Goal: Information Seeking & Learning: Learn about a topic

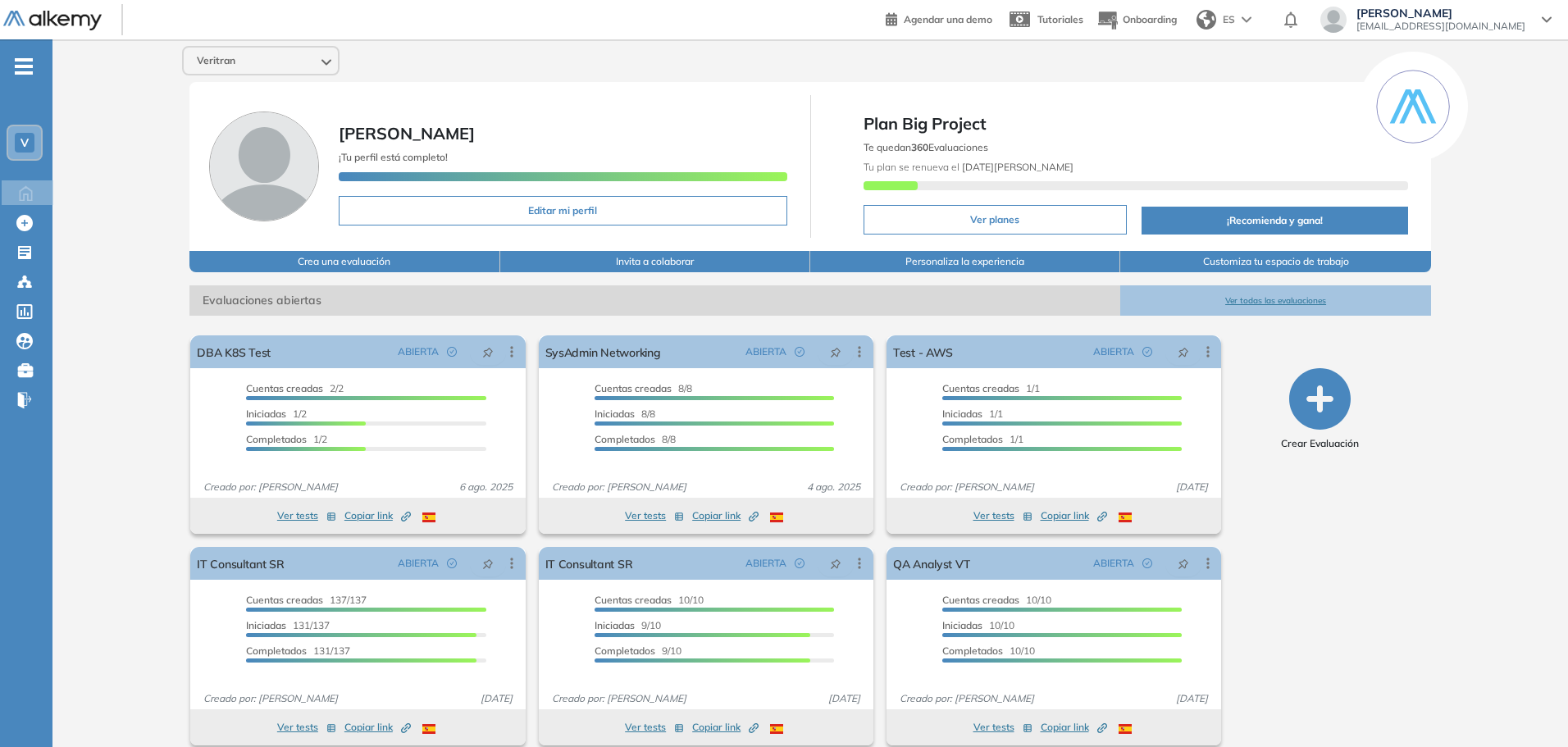
click at [6, 72] on ul "V Home Home Crear Evaluación Crear Evaluación Evaluaciones Evaluaciones Candida…" at bounding box center [26, 239] width 53 height 348
click at [22, 64] on icon "-" at bounding box center [23, 66] width 18 height 4
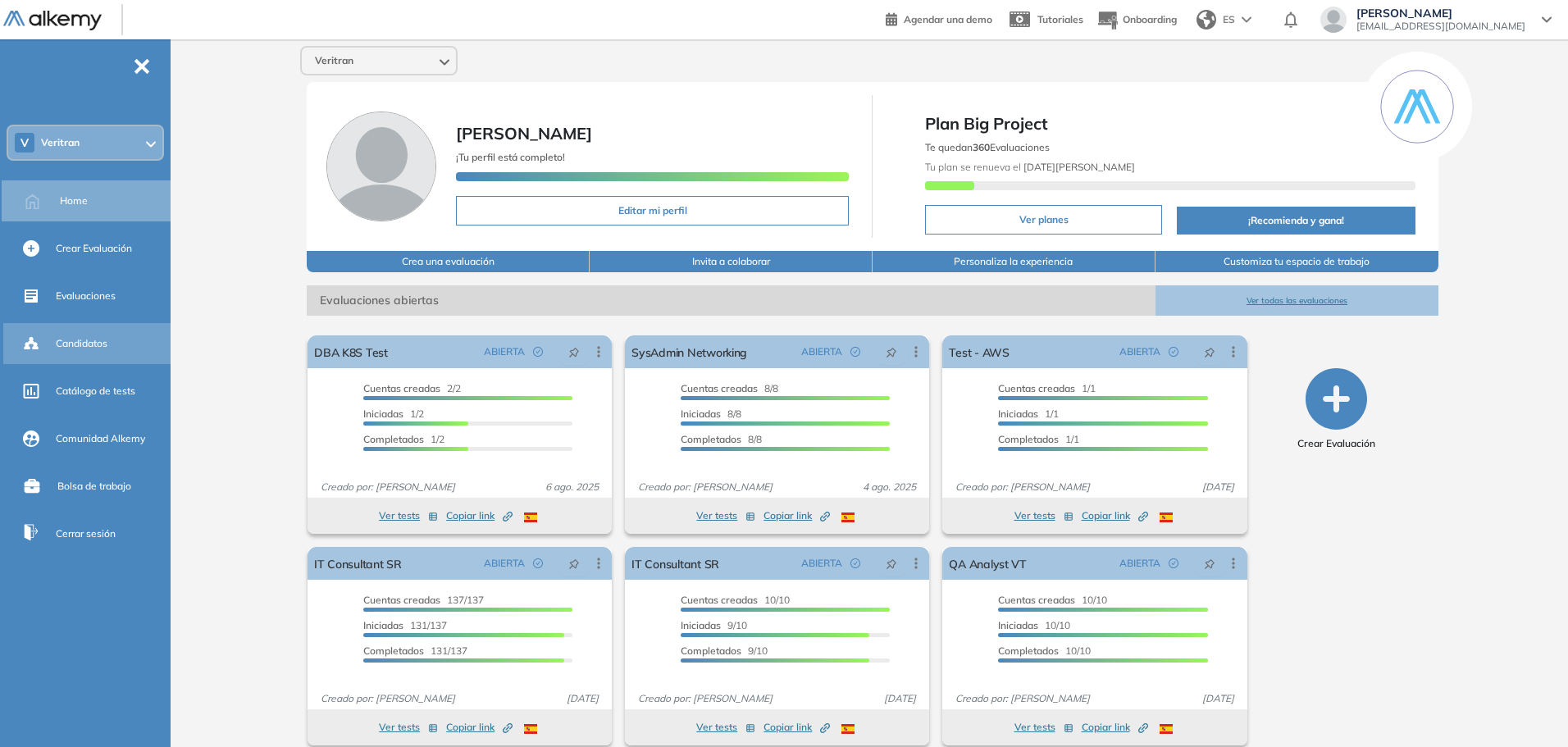
click at [89, 344] on span "Candidatos" at bounding box center [82, 343] width 52 height 14
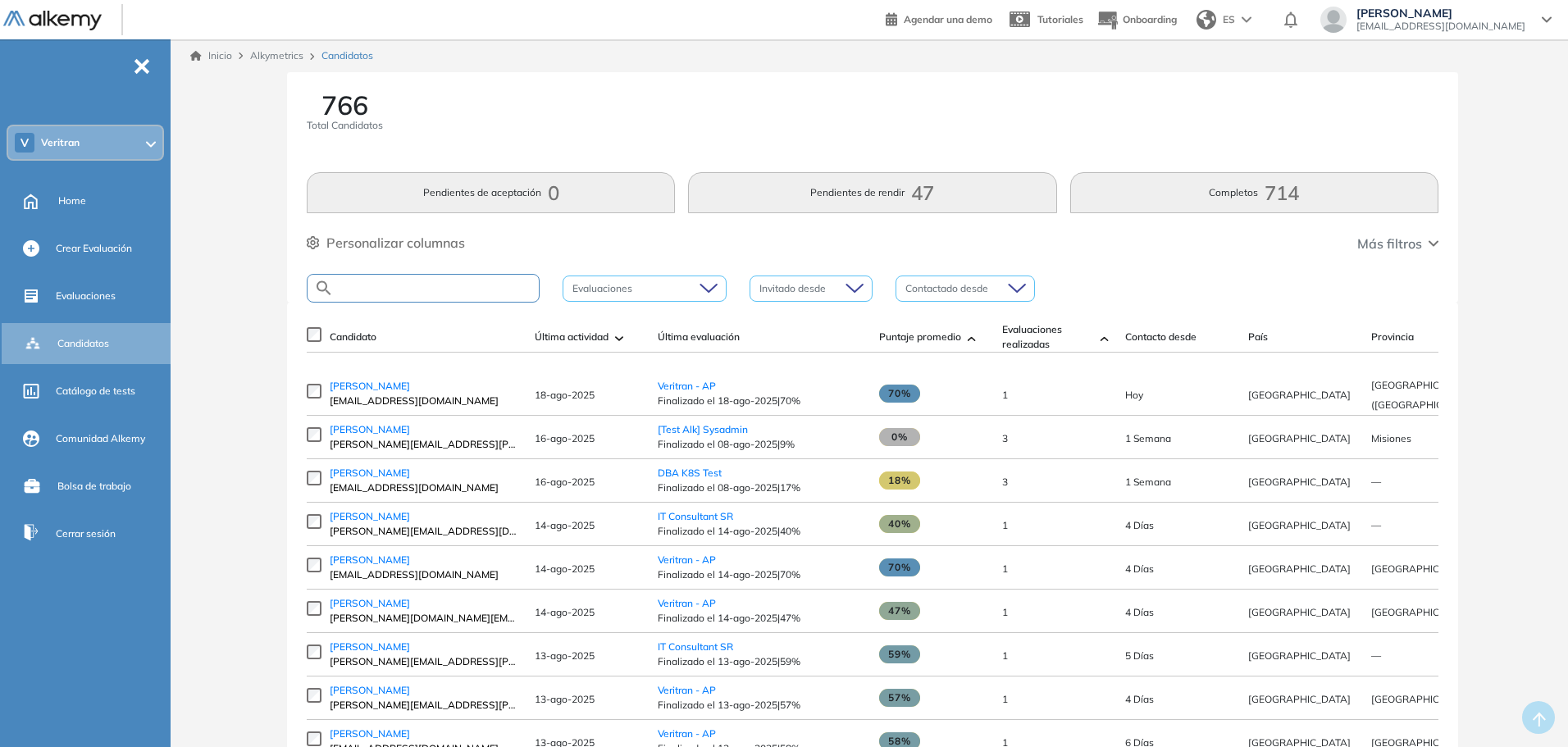
click at [402, 288] on input "text" at bounding box center [435, 288] width 205 height 13
paste input "**********"
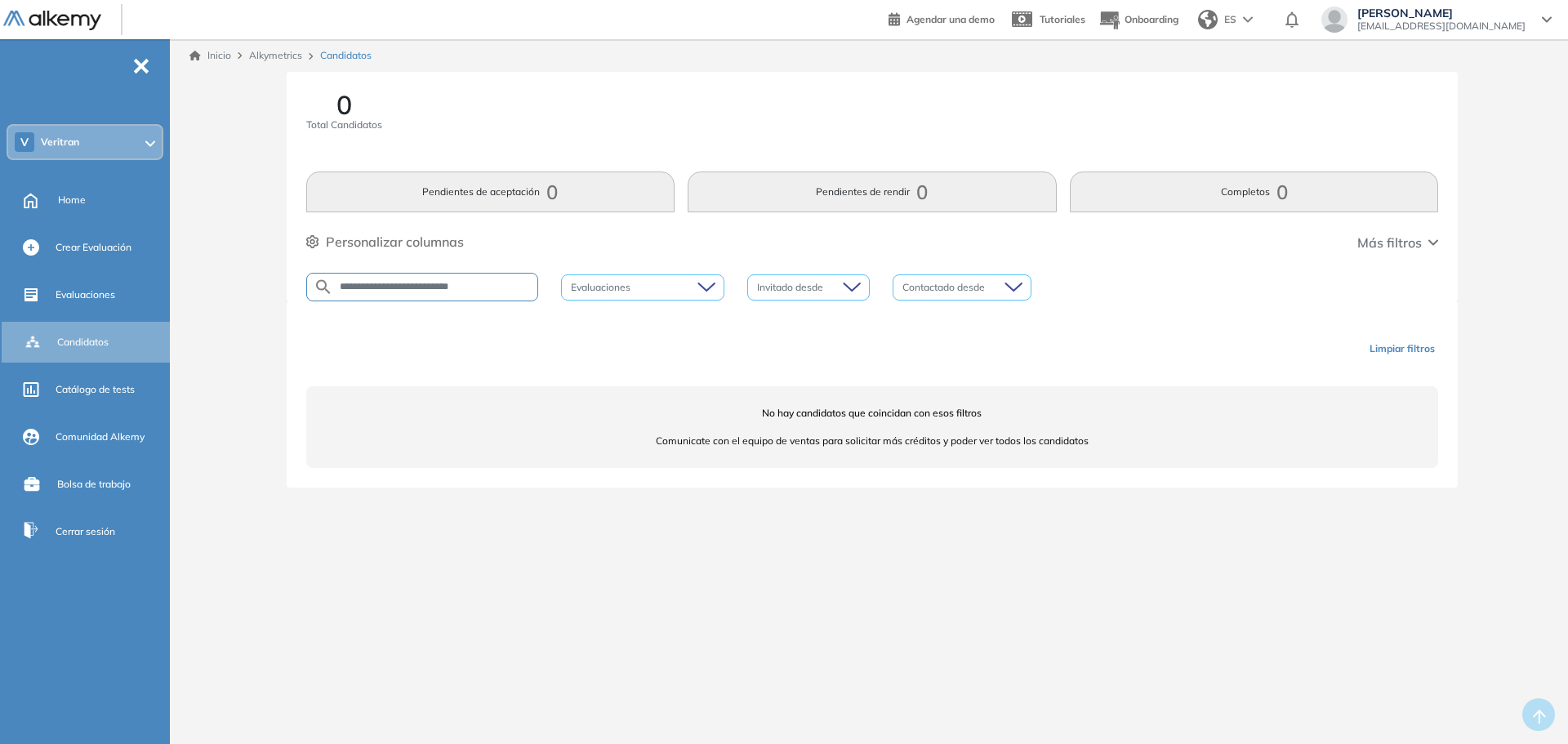
drag, startPoint x: 424, startPoint y: 288, endPoint x: 303, endPoint y: 285, distance: 121.0
click at [303, 285] on div "**********" at bounding box center [872, 186] width 1172 height 229
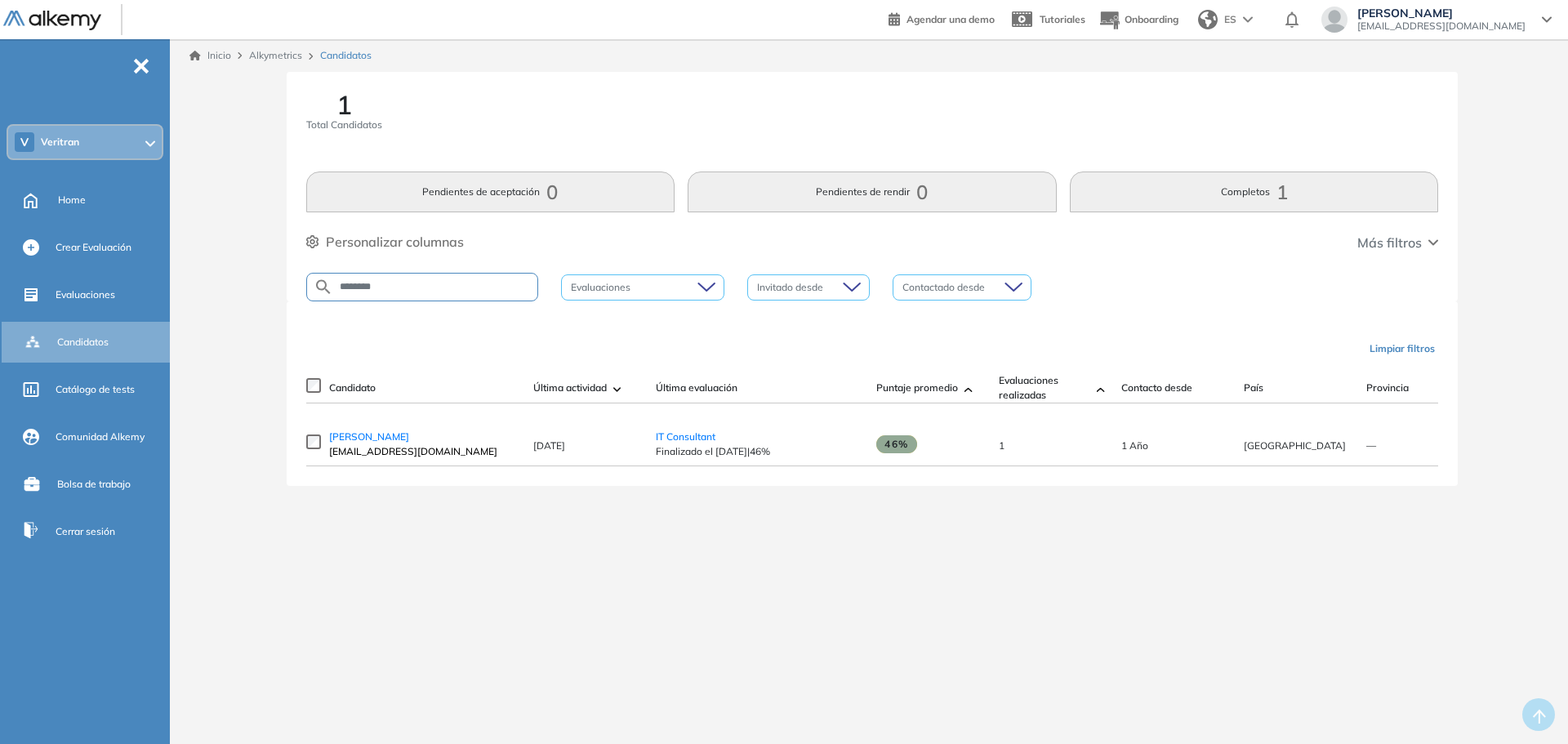
click at [354, 284] on input "********" at bounding box center [435, 287] width 204 height 12
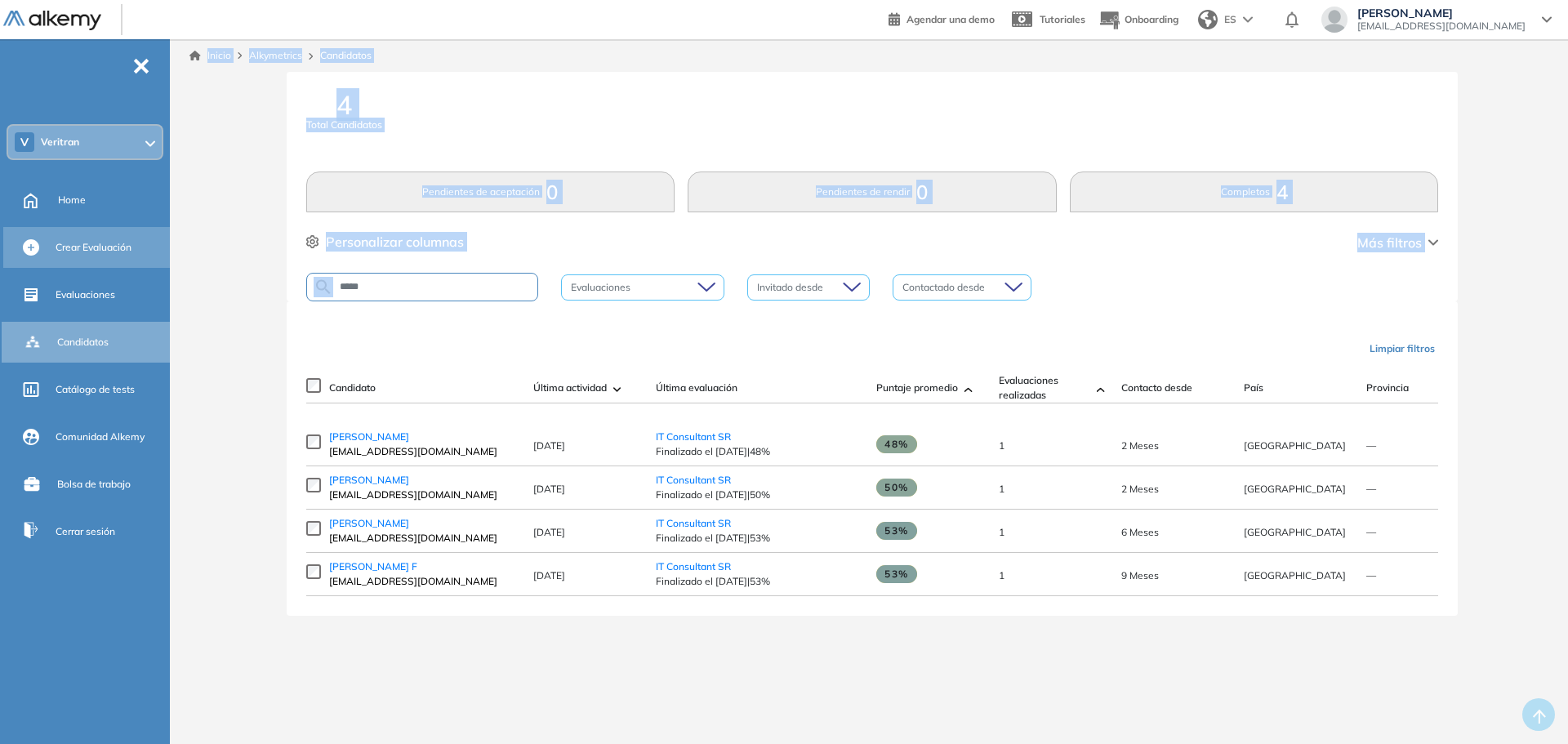
click at [133, 250] on div "Perfil Todos los espacios V Veritran Home Alkymetrics Crear Evaluación Evaluaci…" at bounding box center [784, 372] width 1568 height 744
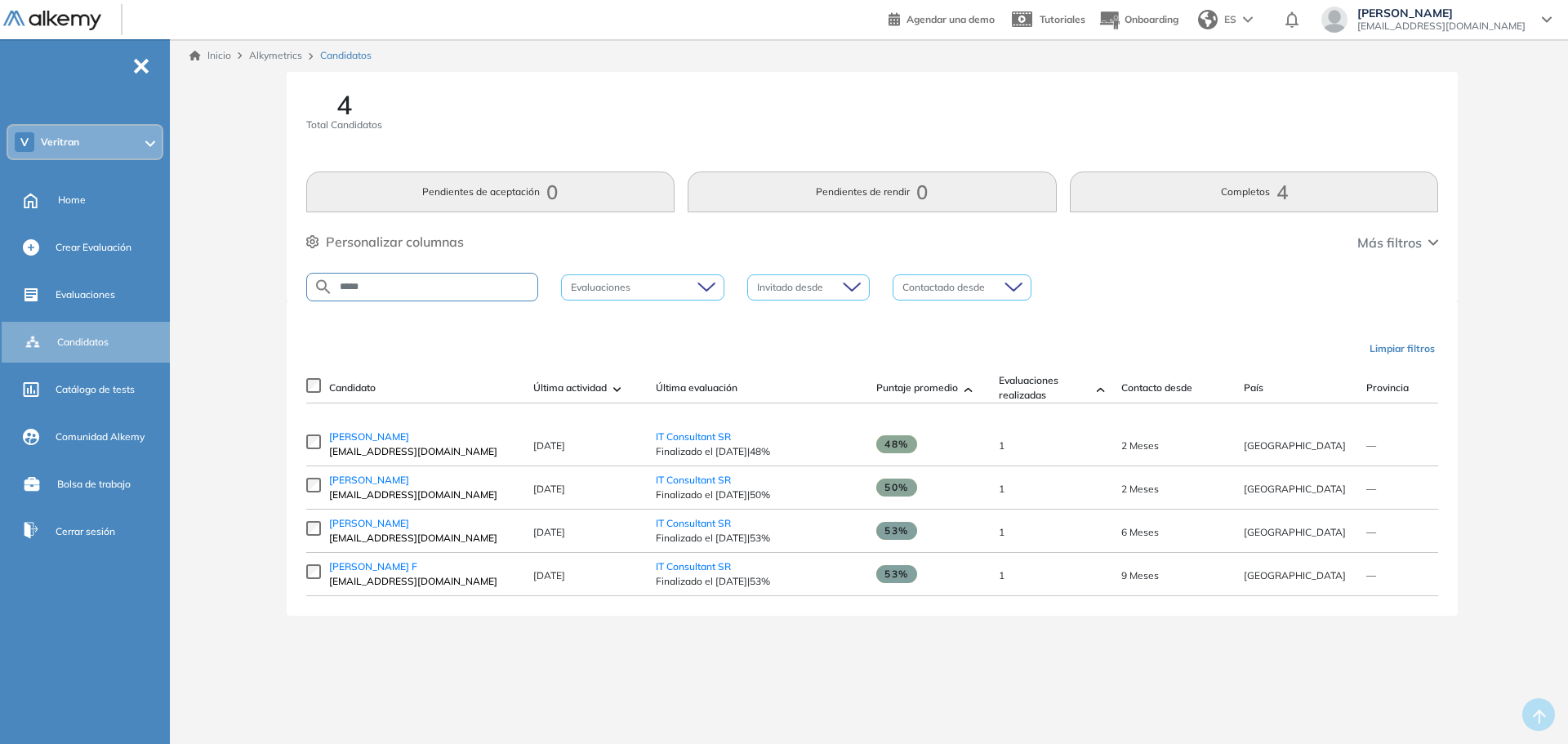
click at [353, 286] on input "*****" at bounding box center [435, 287] width 204 height 12
paste input "text"
type input "*****"
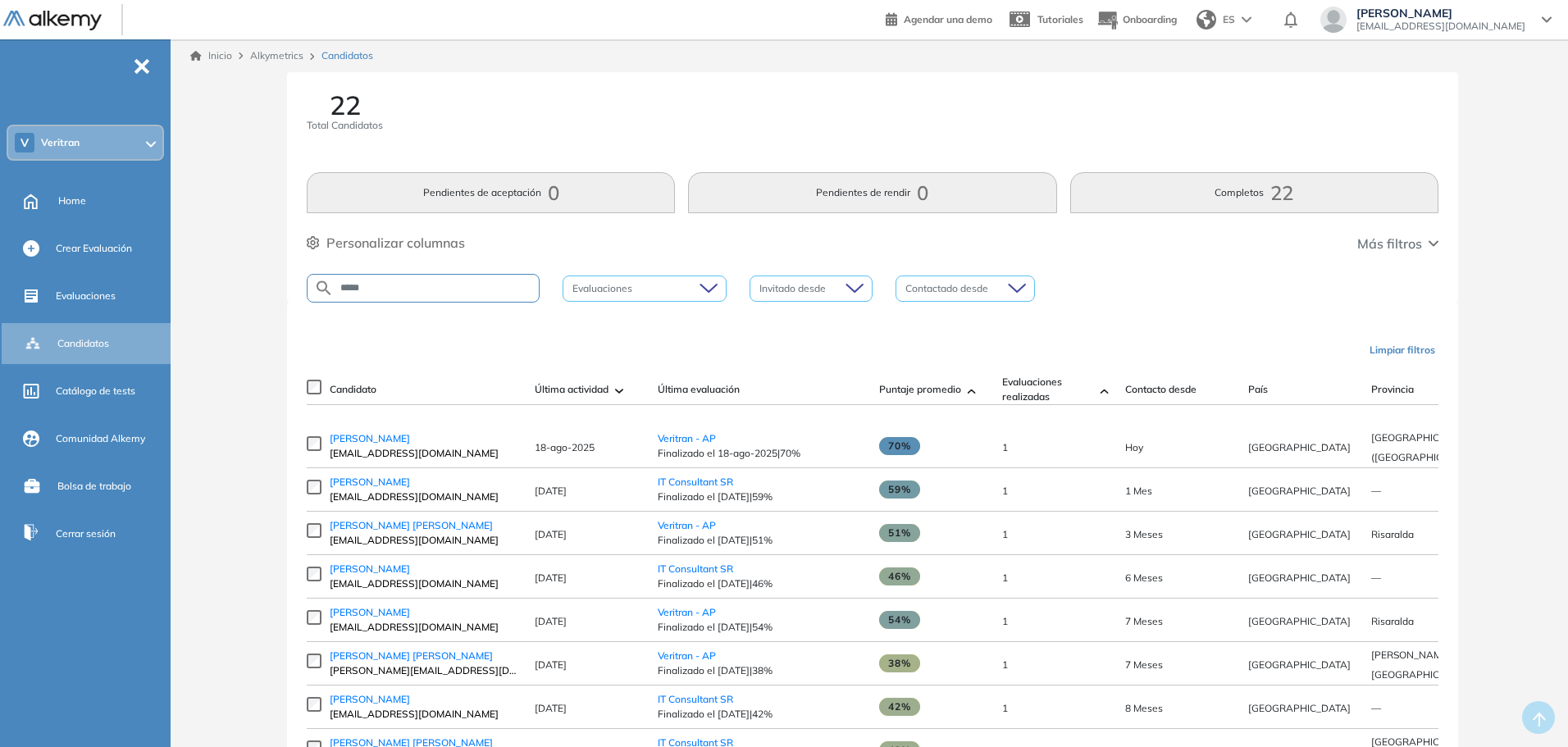
click at [582, 388] on span "Última actividad" at bounding box center [572, 389] width 73 height 14
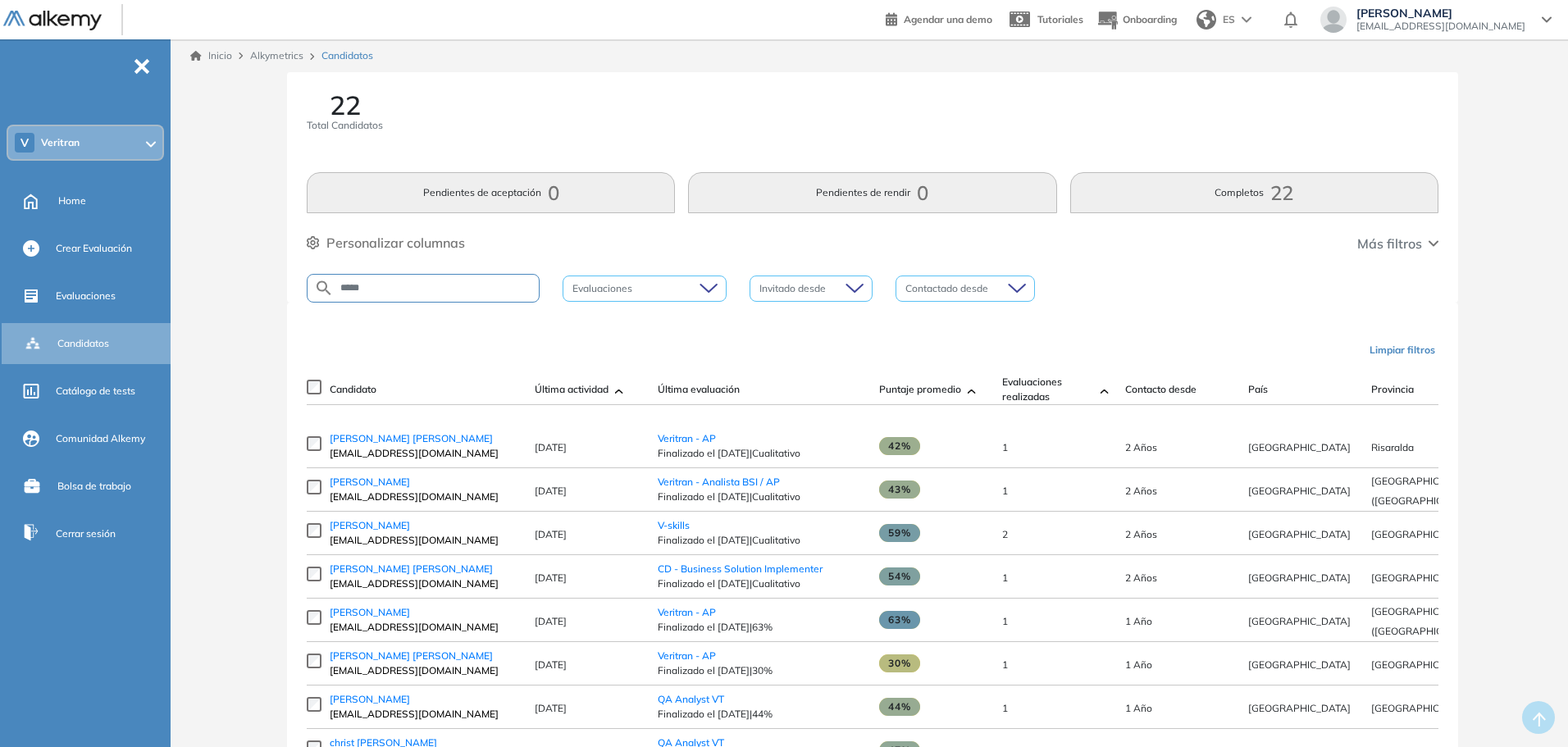
click at [604, 394] on span "Última actividad" at bounding box center [572, 389] width 73 height 14
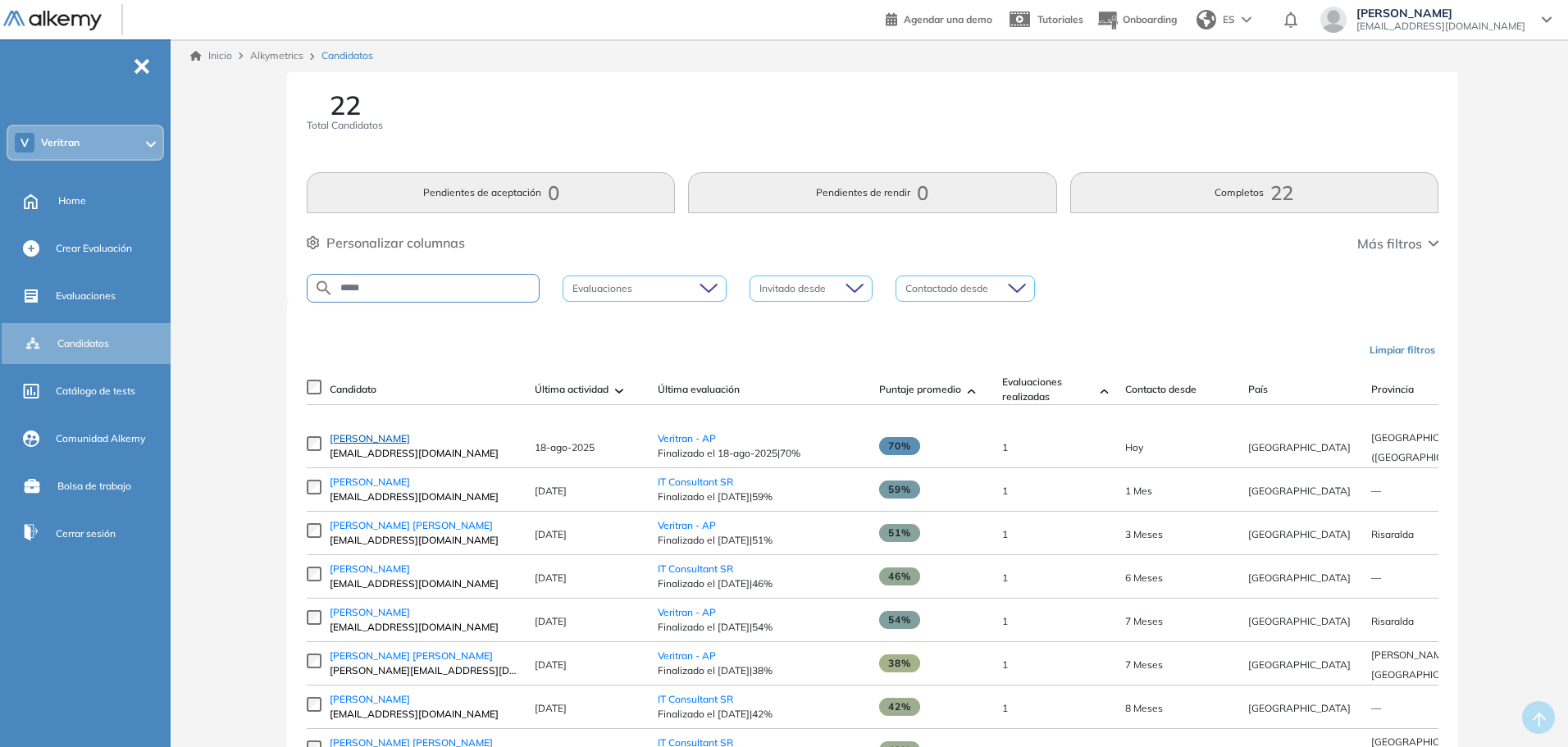
click at [364, 442] on span "[PERSON_NAME]" at bounding box center [370, 438] width 81 height 13
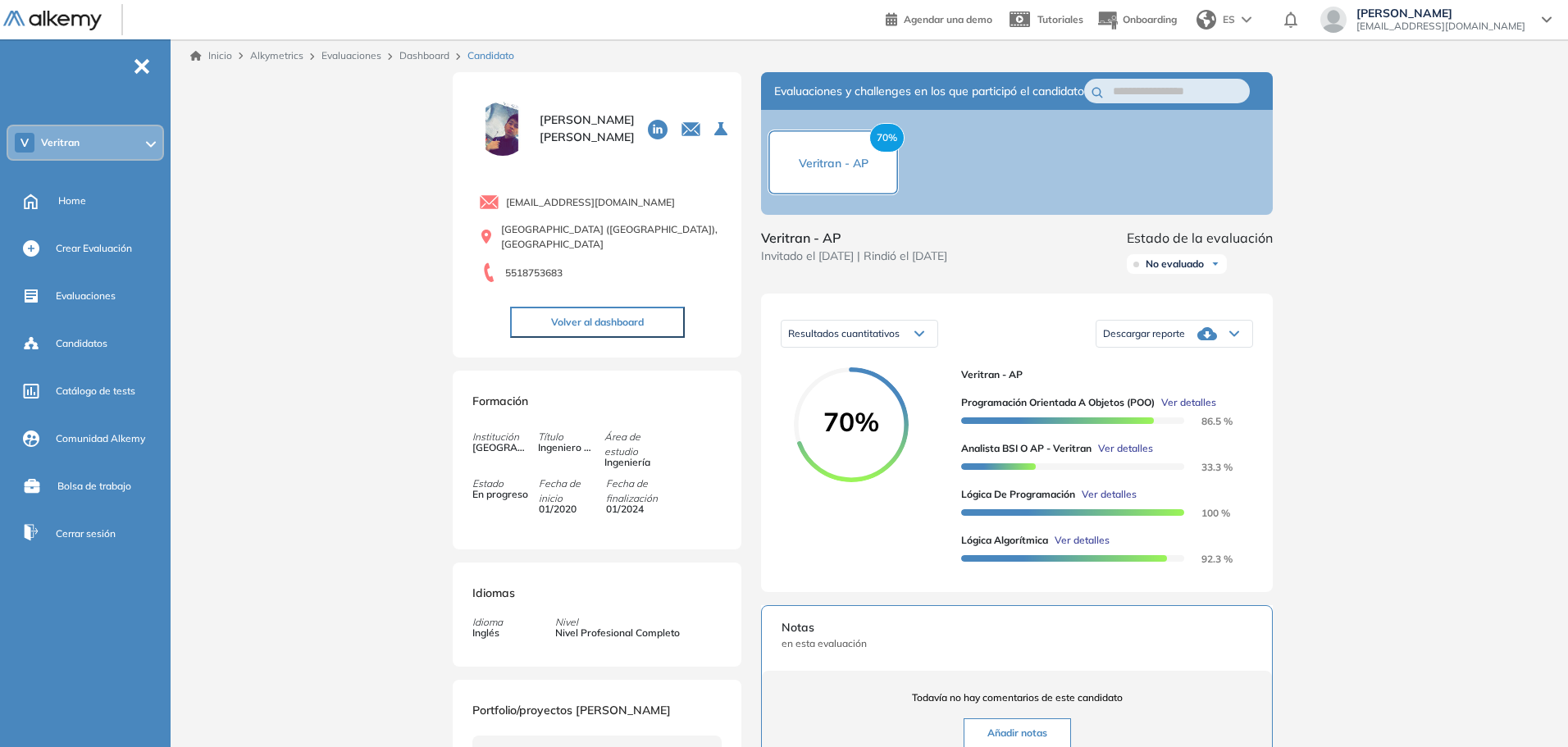
click at [874, 434] on span "70%" at bounding box center [851, 421] width 115 height 26
click at [1133, 340] on span "Descargar reporte" at bounding box center [1144, 333] width 82 height 13
click at [926, 426] on div "70%" at bounding box center [871, 469] width 154 height 205
click at [1142, 456] on span "Ver detalles" at bounding box center [1124, 448] width 55 height 14
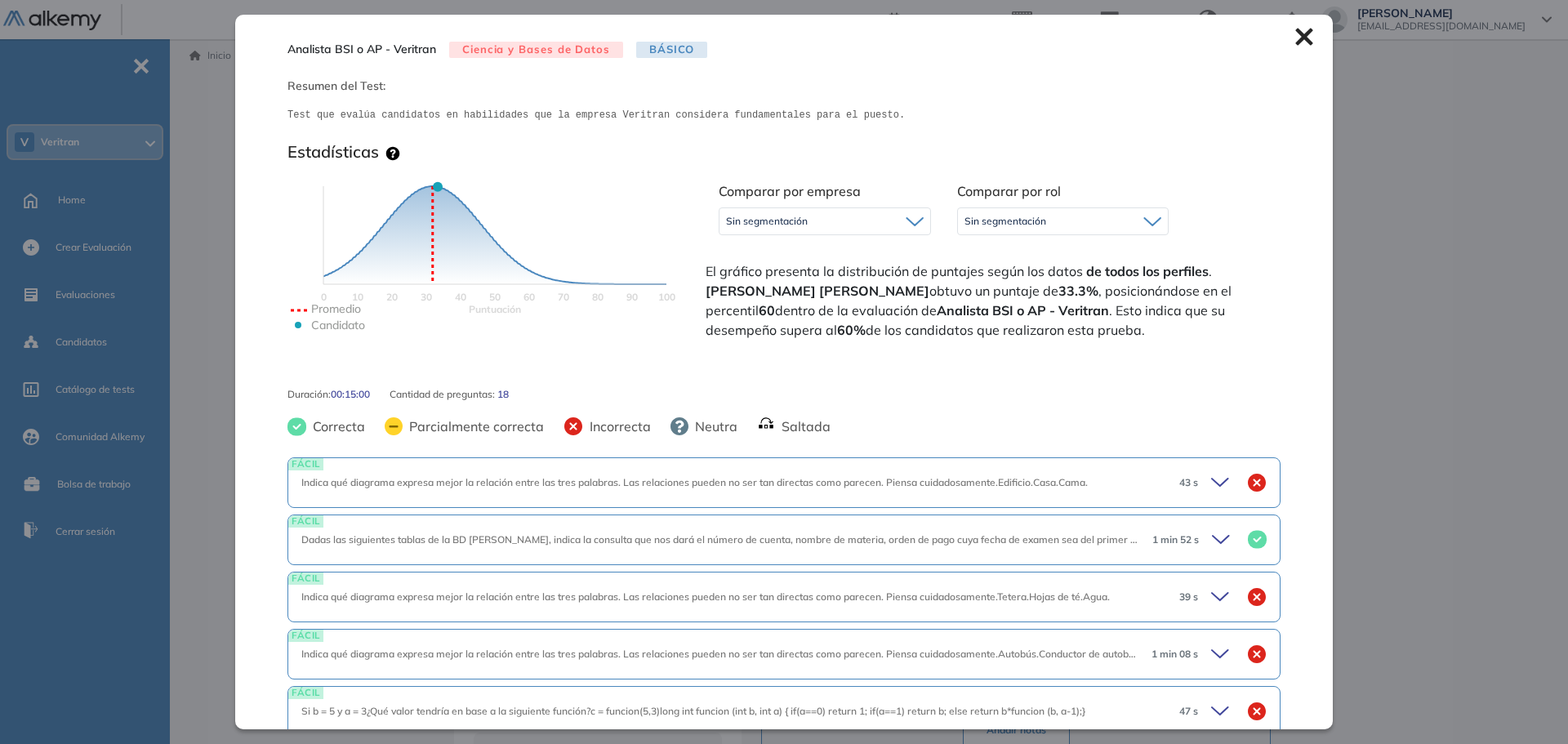
click at [1301, 34] on icon at bounding box center [1304, 37] width 18 height 18
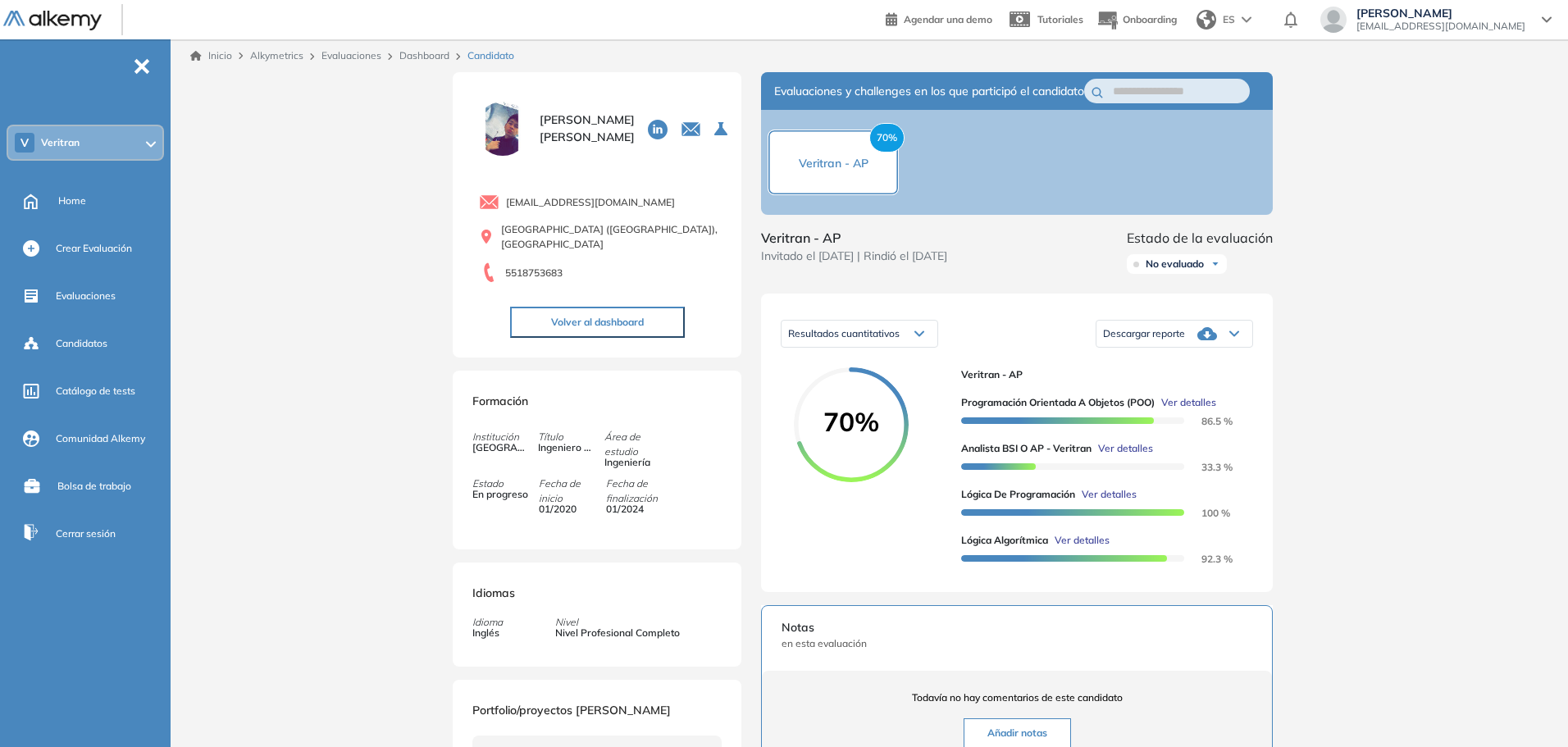
click at [930, 347] on div "Resultados cuantitativos" at bounding box center [859, 333] width 156 height 26
click at [857, 404] on span "Resultados relativos" at bounding box center [831, 398] width 84 height 13
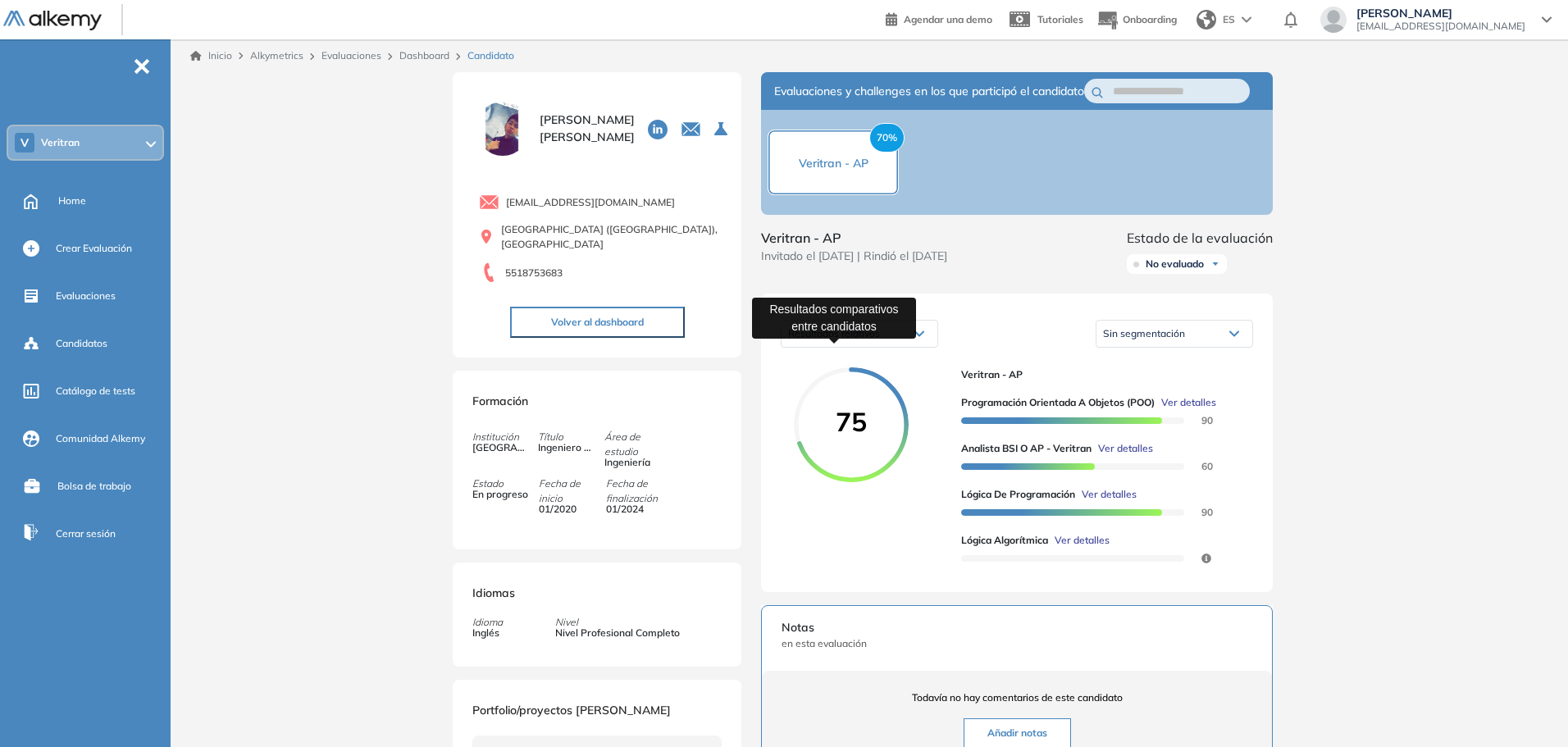
click at [856, 339] on span "Resultados relativos" at bounding box center [833, 333] width 91 height 13
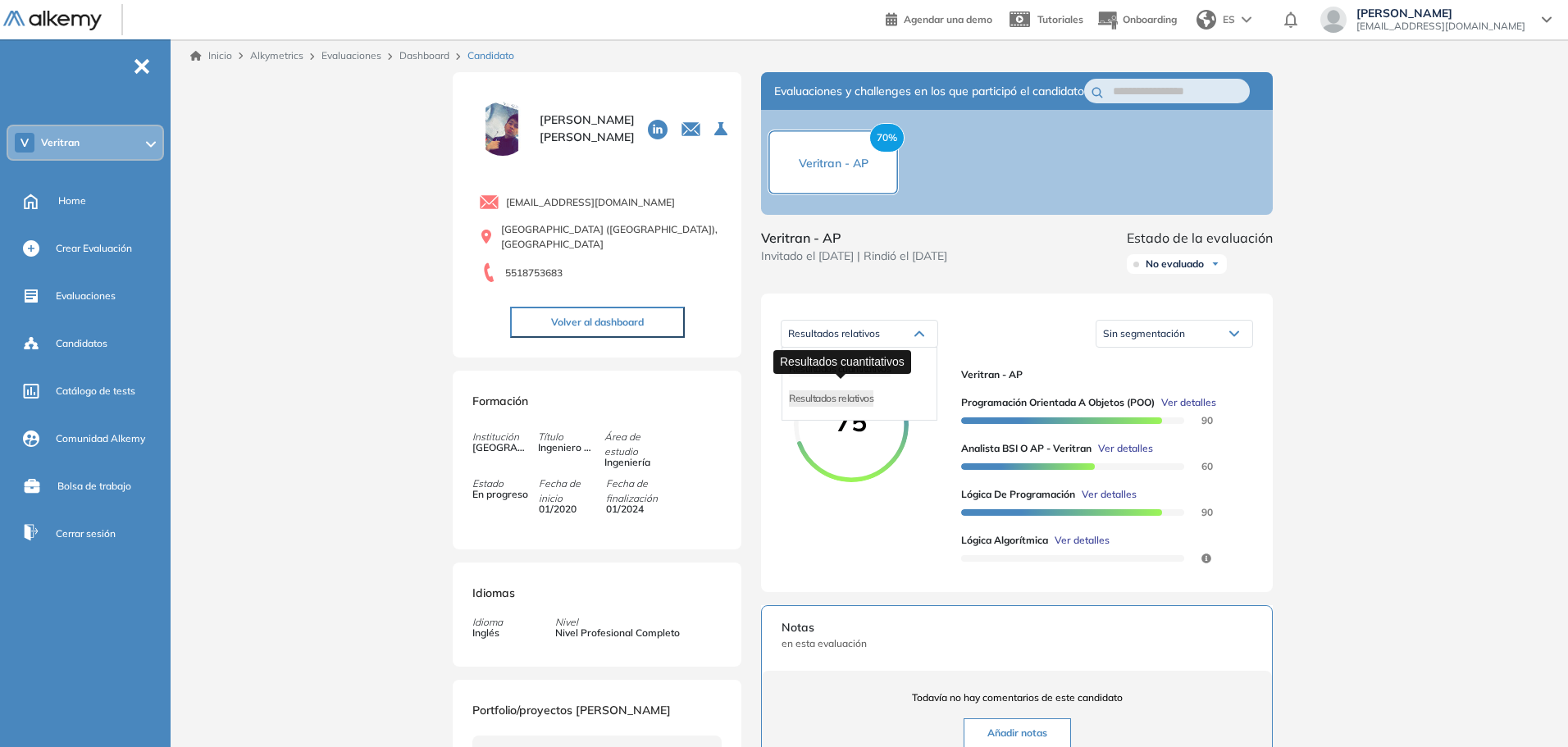
click at [856, 374] on span "Resultados cuantitativos" at bounding box center [839, 369] width 101 height 13
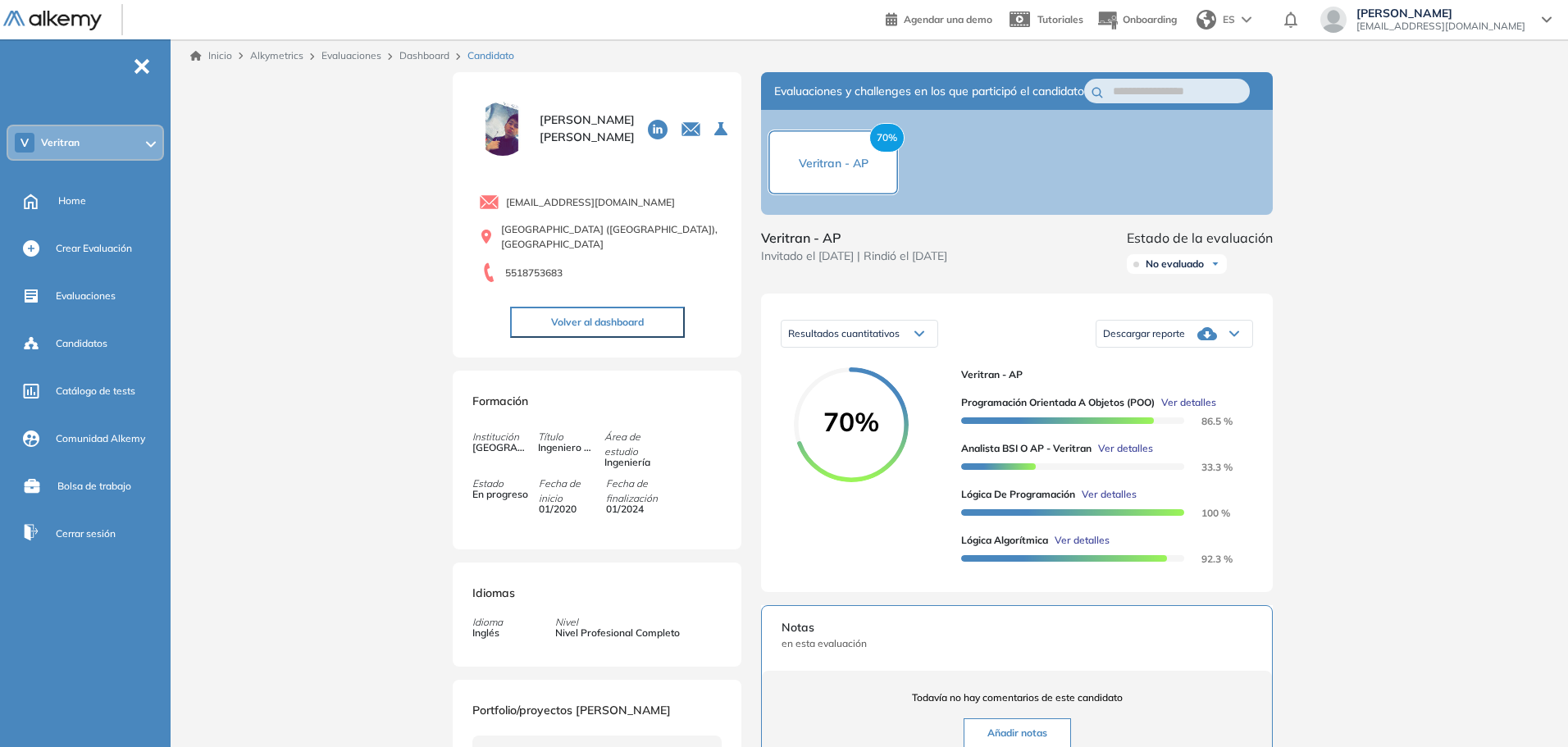
click at [830, 265] on span "Invitado el [DATE] | Rindió el [DATE]" at bounding box center [854, 255] width 186 height 17
click at [1171, 270] on span "No evaluado" at bounding box center [1175, 263] width 58 height 13
click at [1007, 280] on div "Veritran - AP Invitado el [DATE] | Rindió el [DATE] Estado de la evaluación No …" at bounding box center [1016, 253] width 512 height 53
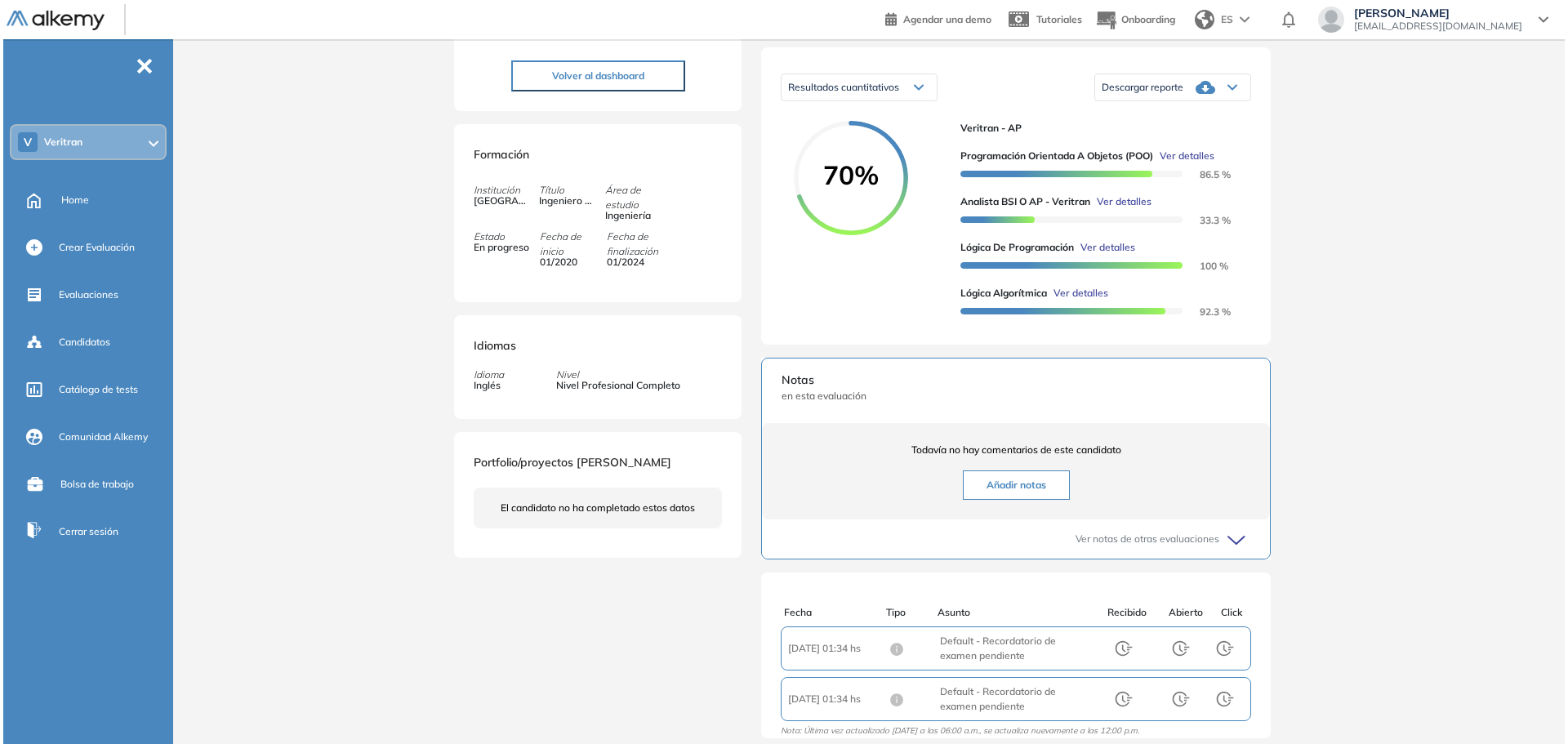
scroll to position [163, 0]
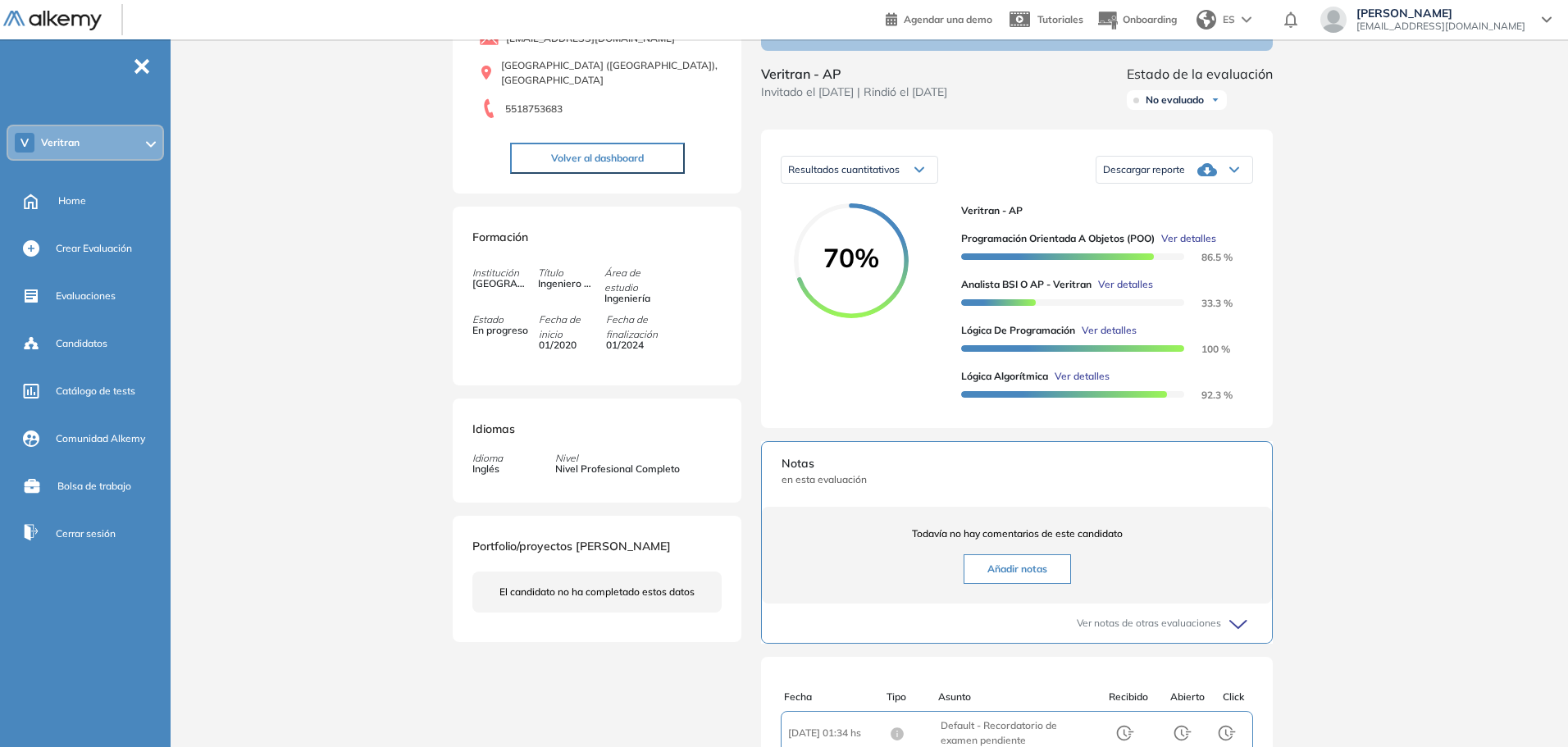
click at [860, 266] on span "70%" at bounding box center [851, 257] width 115 height 26
click at [849, 303] on circle at bounding box center [851, 261] width 110 height 110
click at [993, 383] on span "Lógica algorítmica" at bounding box center [1004, 376] width 87 height 14
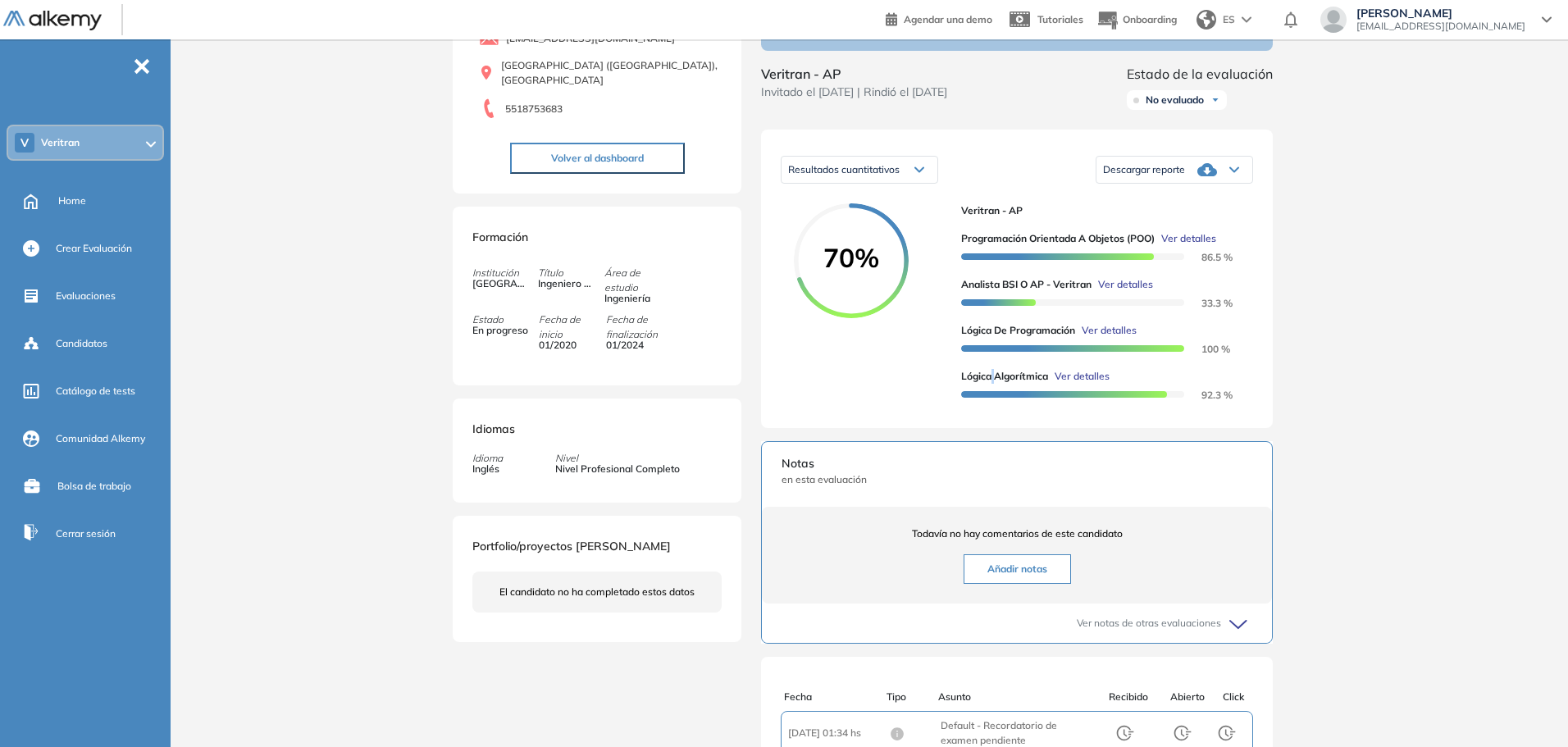
click at [993, 383] on span "Lógica algorítmica" at bounding box center [1004, 376] width 87 height 14
click at [981, 218] on span "Veritran - AP" at bounding box center [1100, 210] width 279 height 14
click at [1193, 246] on span "Ver detalles" at bounding box center [1188, 238] width 55 height 14
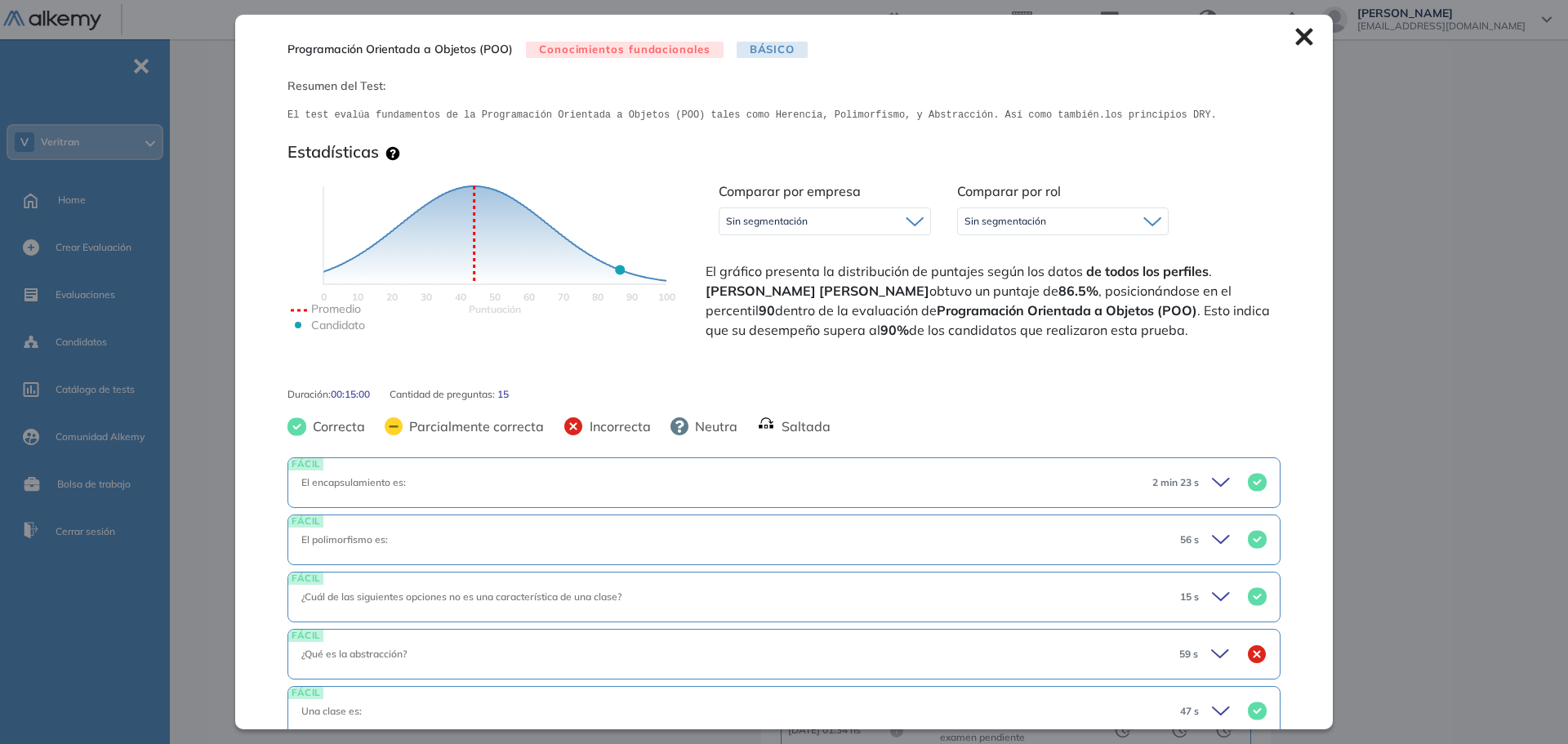
click at [891, 219] on div "Sin segmentación" at bounding box center [825, 220] width 211 height 26
click at [1011, 219] on span "Sin segmentación" at bounding box center [1006, 221] width 82 height 13
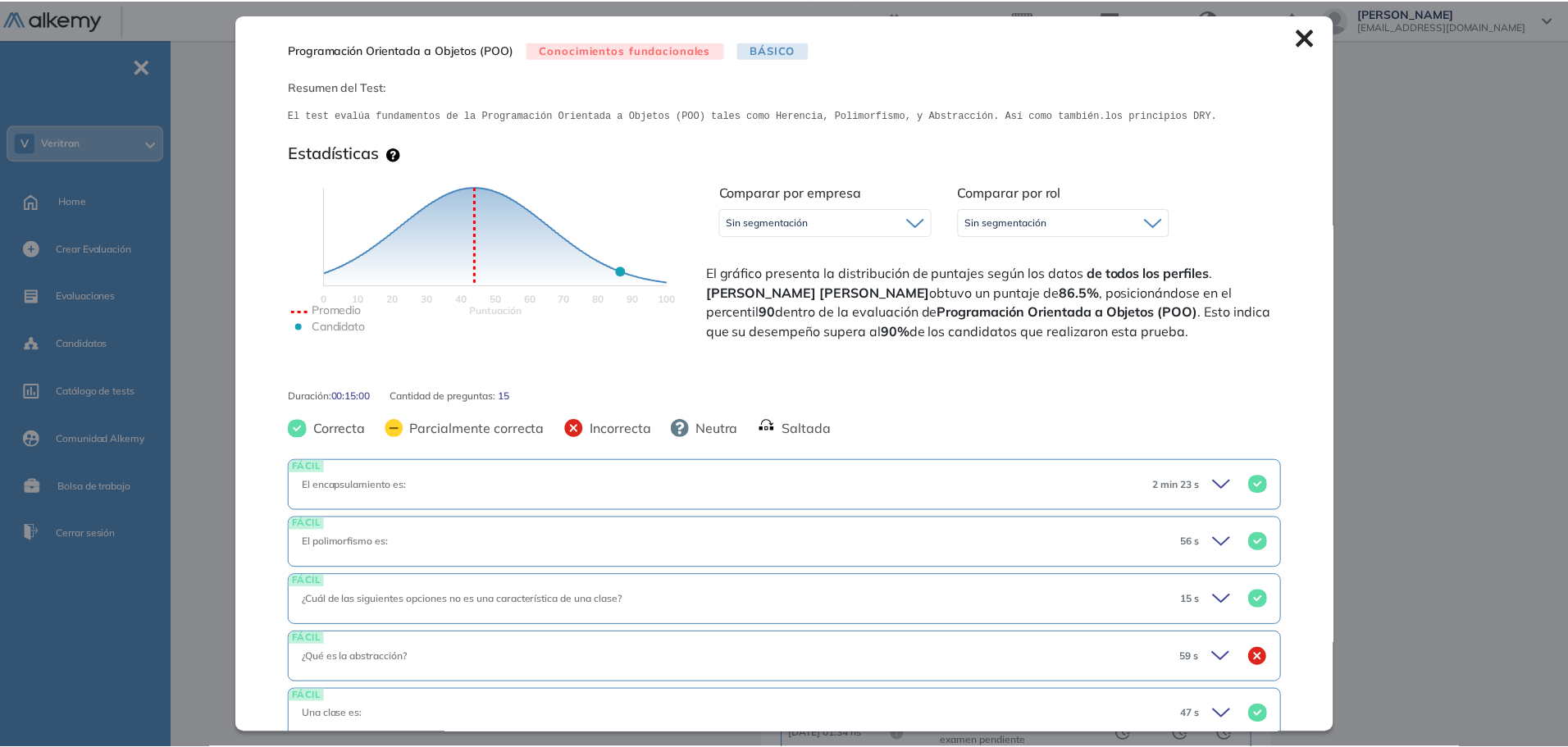
scroll to position [648, 0]
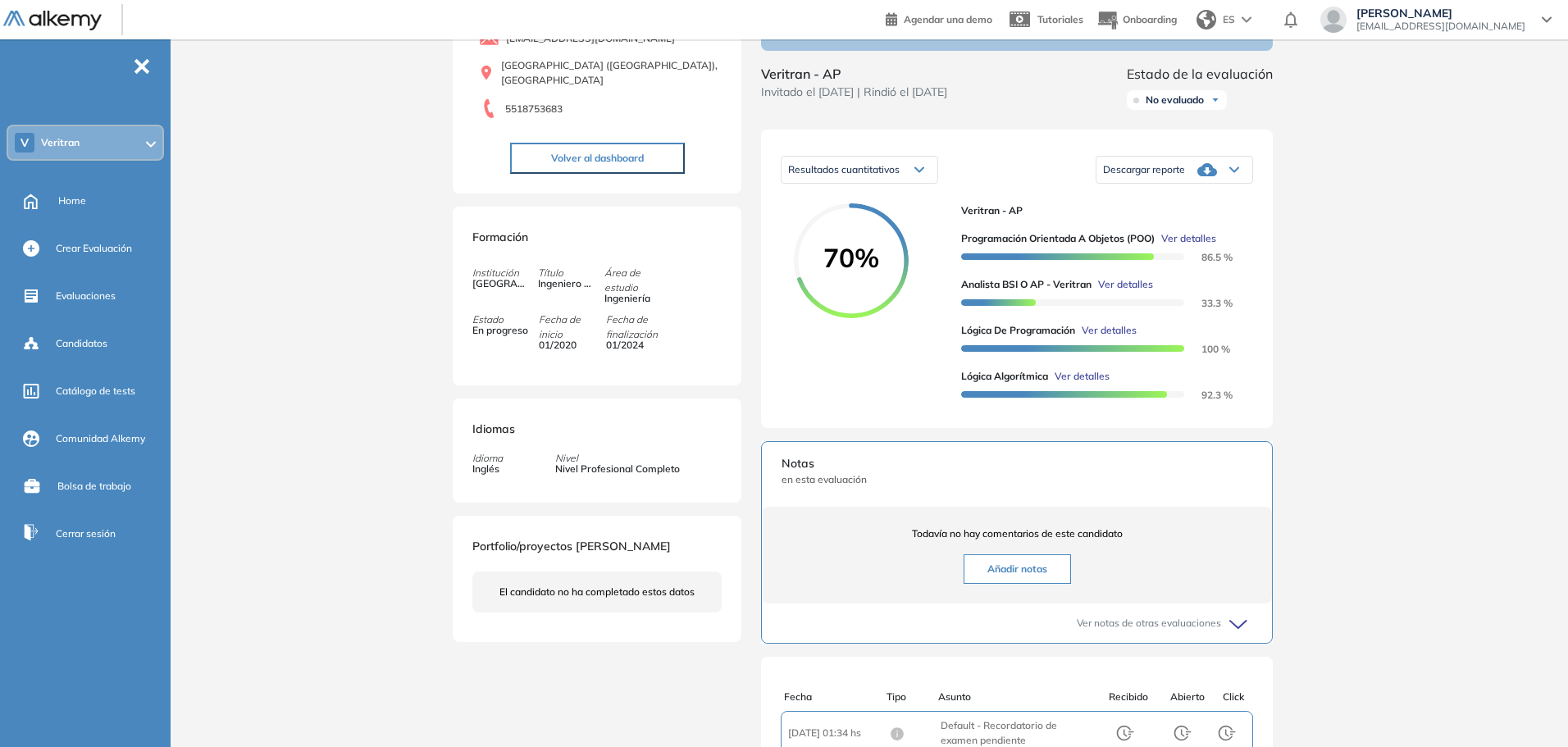
click at [1475, 253] on div "Inicio Alkymetrics Evaluaciones Dashboard Candidato Programación Orientada a Ob…" at bounding box center [873, 408] width 1391 height 1066
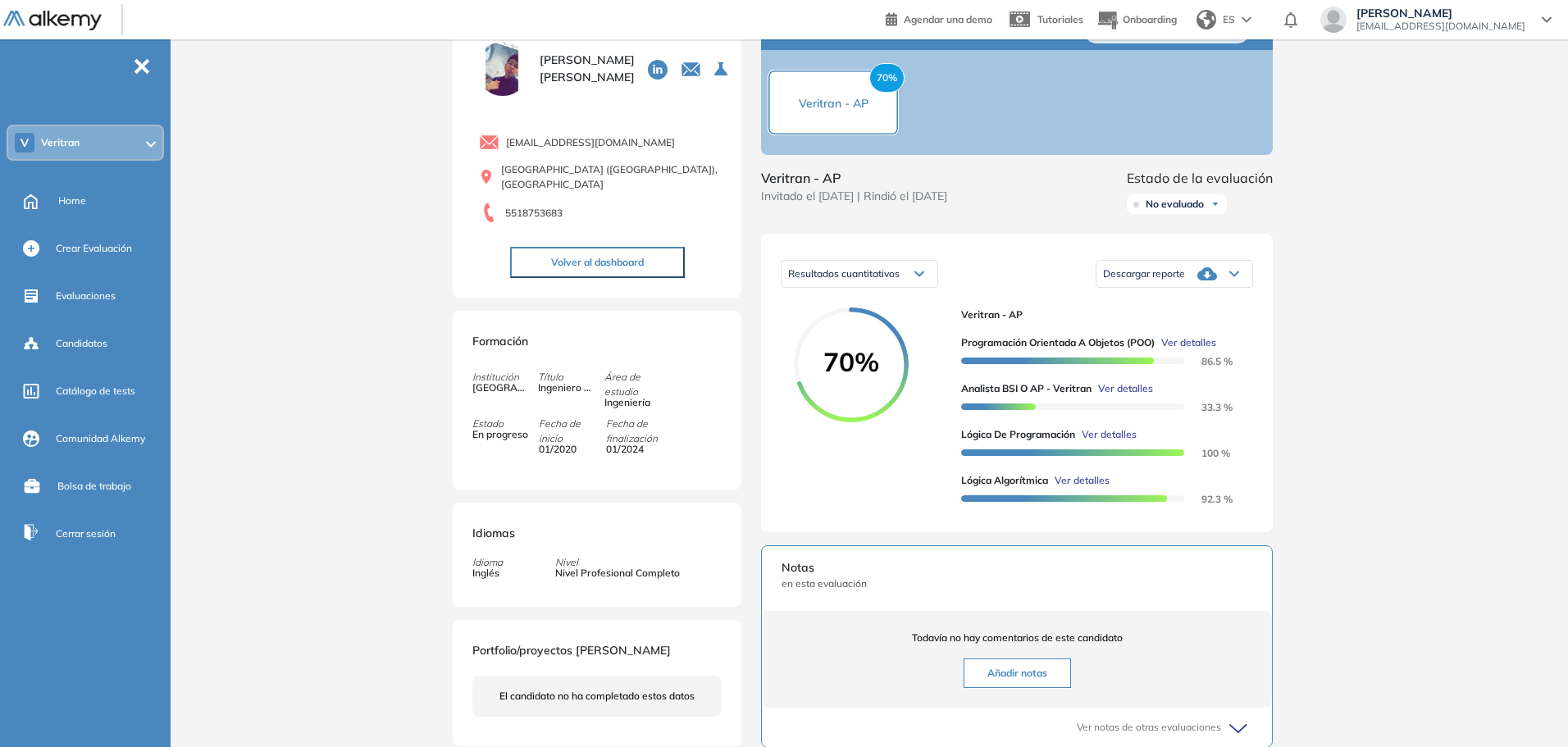
scroll to position [0, 0]
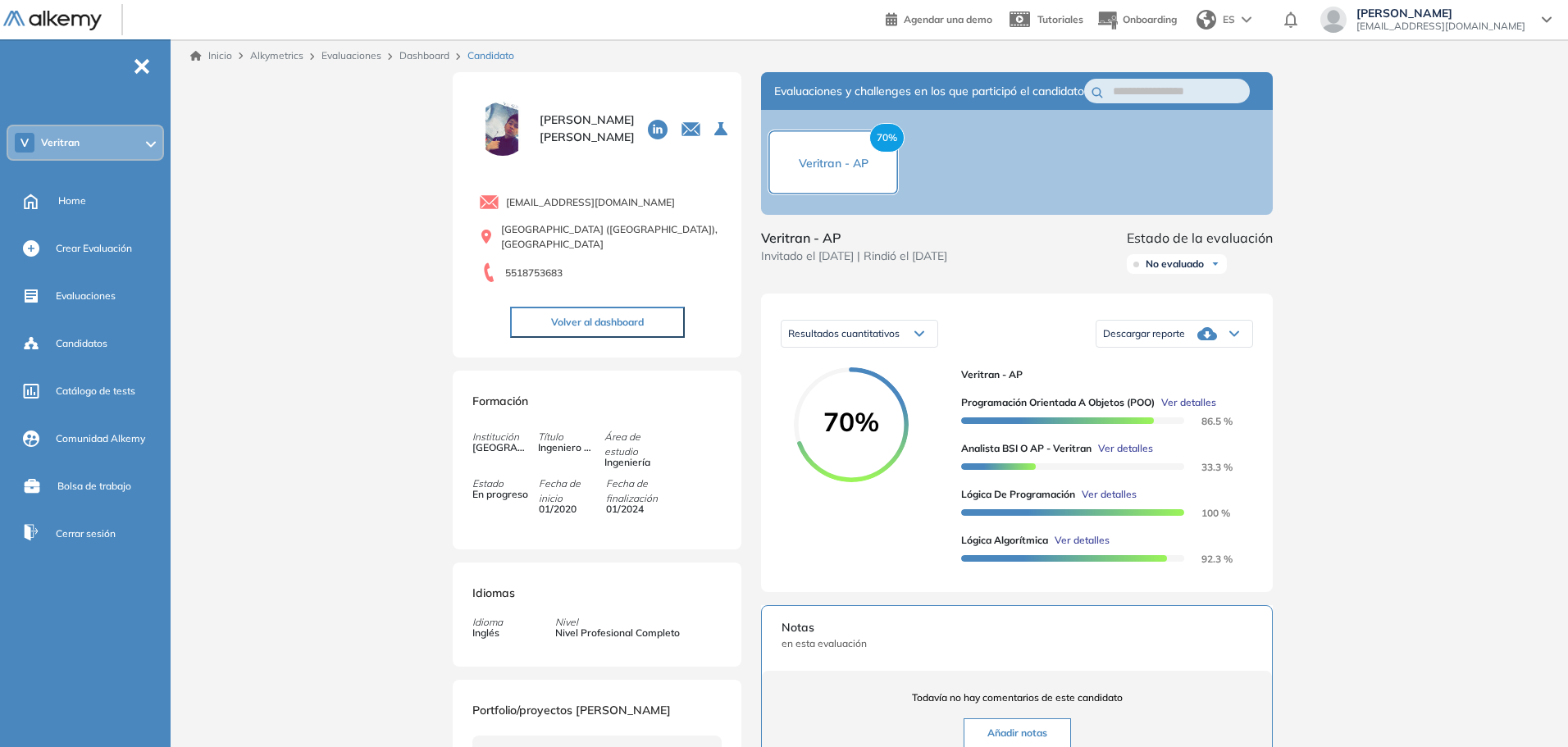
click at [509, 135] on img at bounding box center [503, 129] width 61 height 61
click at [494, 120] on img at bounding box center [503, 129] width 61 height 61
click at [496, 120] on img at bounding box center [503, 129] width 61 height 61
click at [821, 189] on div "70% Veritran - AP" at bounding box center [833, 162] width 131 height 65
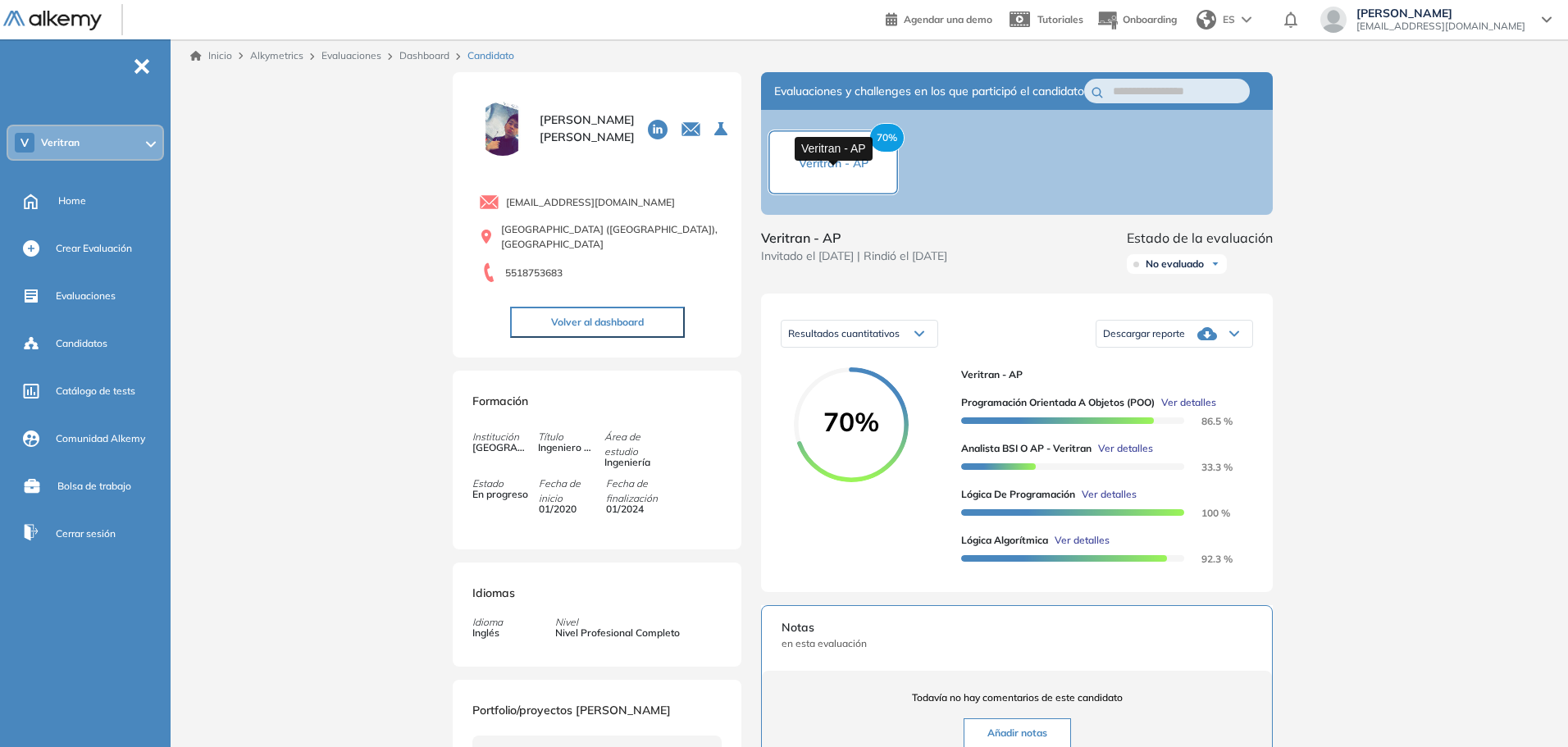
click at [822, 170] on span "Veritran - AP" at bounding box center [833, 163] width 70 height 14
